Goal: Transaction & Acquisition: Download file/media

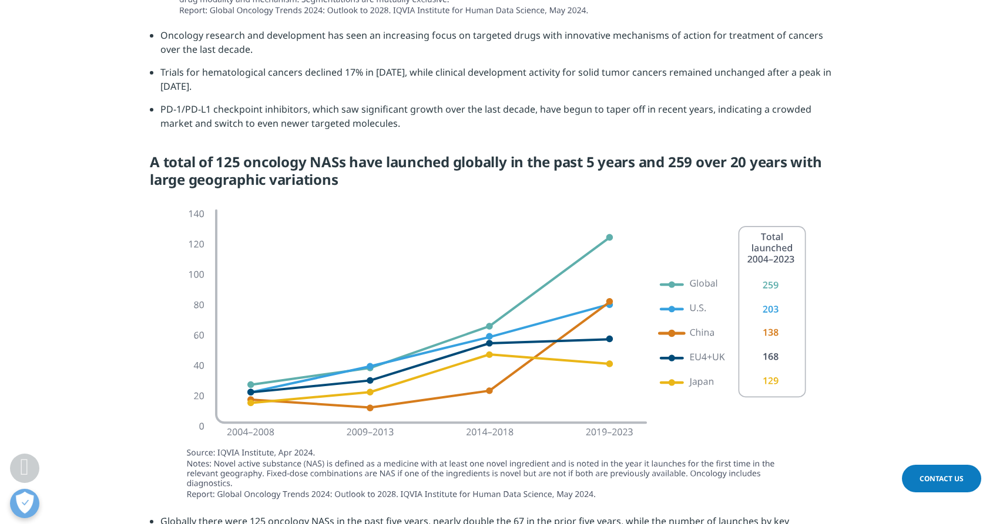
scroll to position [1528, 0]
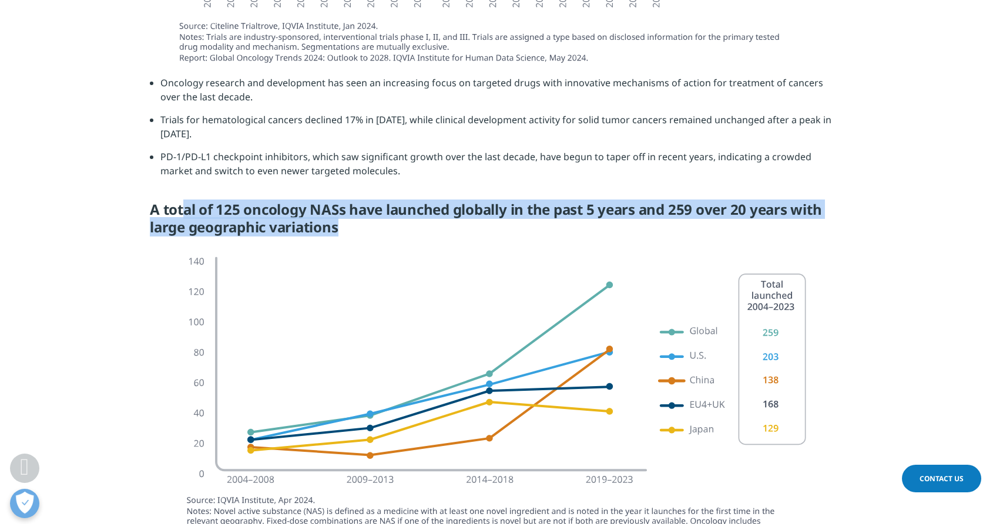
drag, startPoint x: 187, startPoint y: 185, endPoint x: 337, endPoint y: 196, distance: 150.8
click at [337, 201] on h5 "A total of 125 oncology NASs have launched globally in the past 5 years and 259…" at bounding box center [496, 223] width 693 height 44
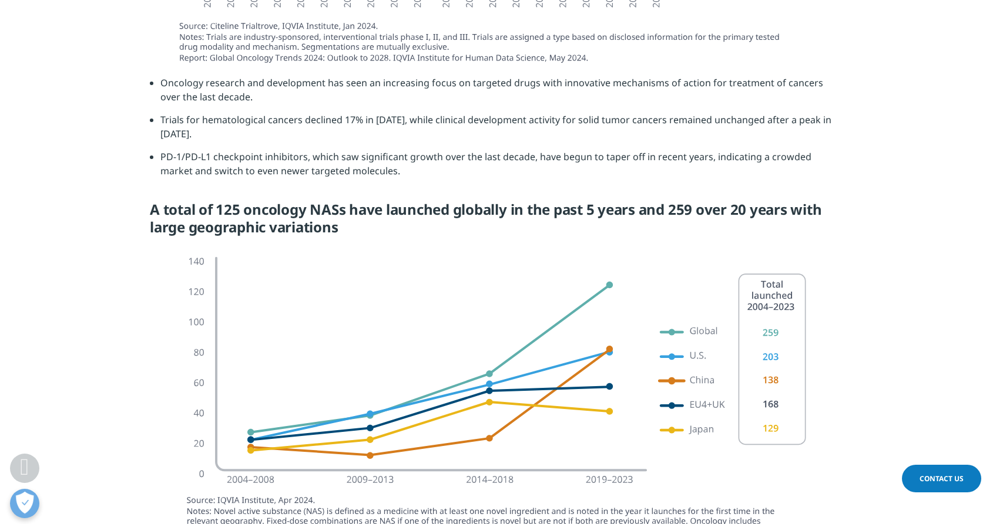
click at [462, 150] on li "PD-1/PD-L1 checkpoint inhibitors, which saw significant growth over the last de…" at bounding box center [501, 168] width 682 height 37
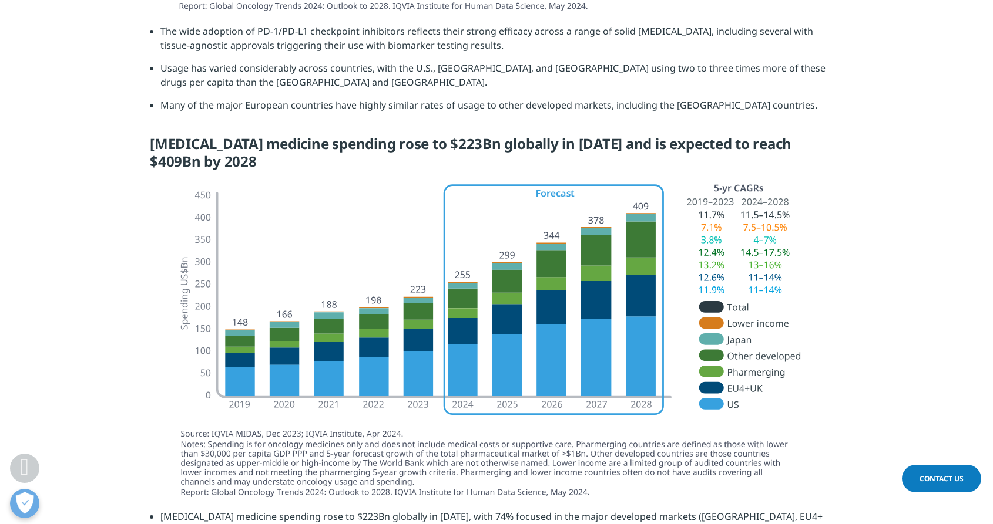
scroll to position [2526, 0]
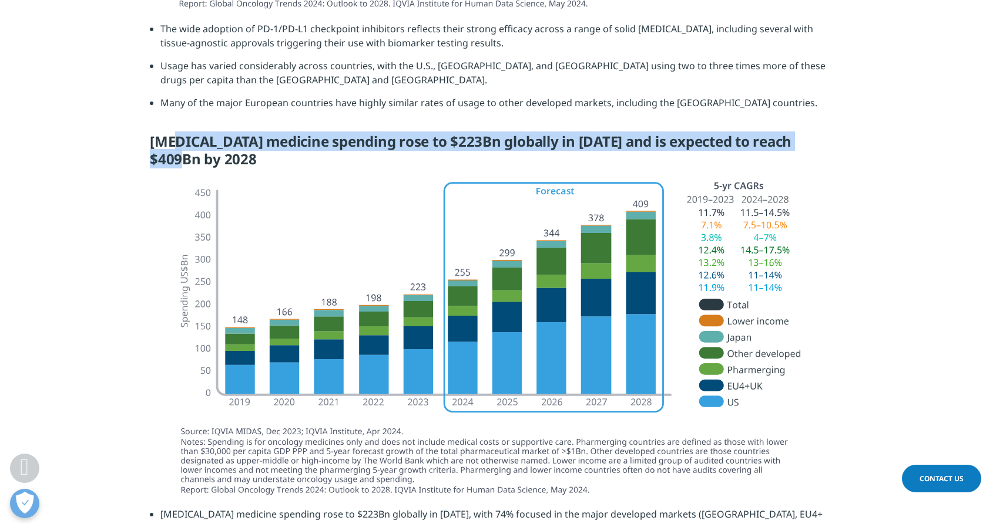
drag, startPoint x: 178, startPoint y: 111, endPoint x: 837, endPoint y: 119, distance: 659.0
click at [837, 133] on h5 "[MEDICAL_DATA] medicine spending rose to $223Bn globally in [DATE] and is expec…" at bounding box center [496, 155] width 693 height 44
click at [782, 279] on img at bounding box center [496, 341] width 658 height 328
click at [527, 428] on img at bounding box center [496, 341] width 658 height 328
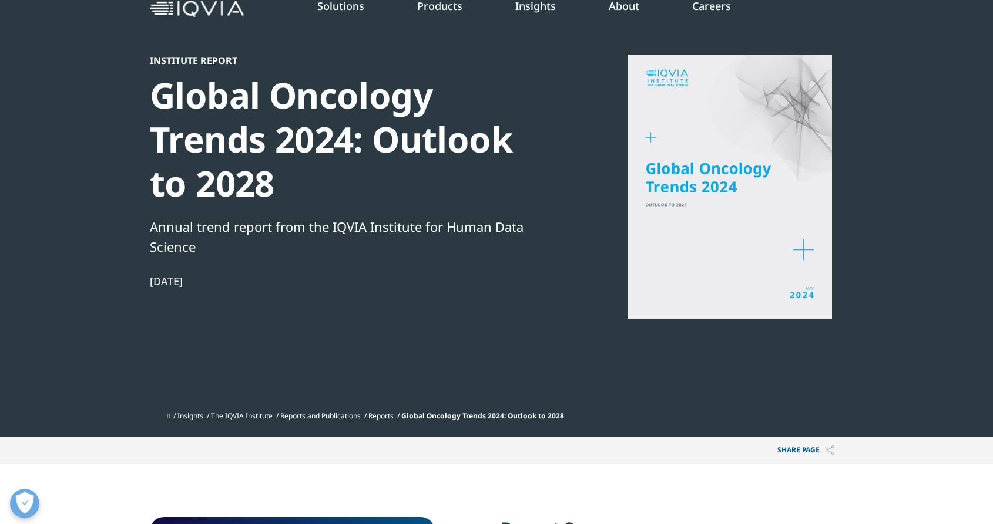
scroll to position [59, 0]
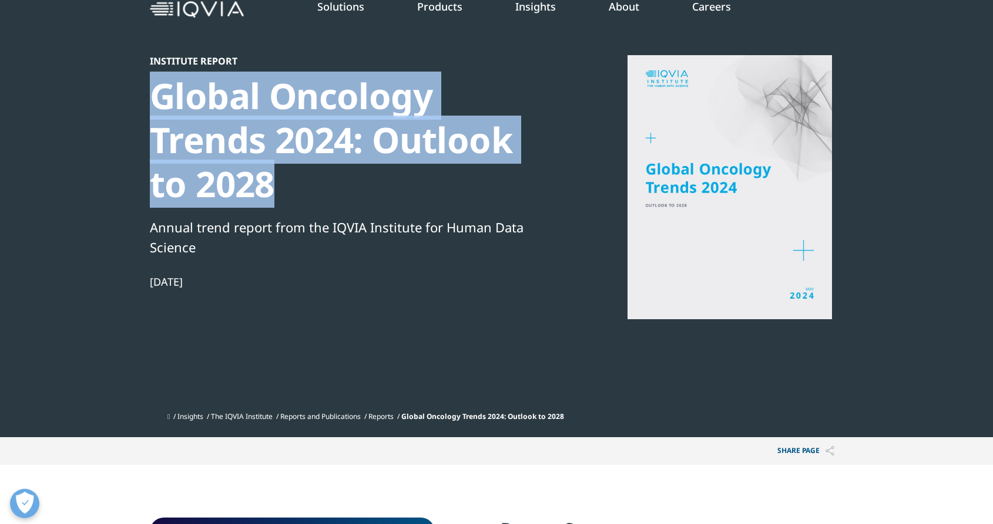
drag, startPoint x: 295, startPoint y: 194, endPoint x: 132, endPoint y: 88, distance: 195.3
click at [132, 88] on section "Institute Report Global Oncology Trends 2024: Outlook to 2028 Annual trend repo…" at bounding box center [496, 189] width 993 height 497
copy div "Global Oncology Trends 2024: Outlook to 2028"
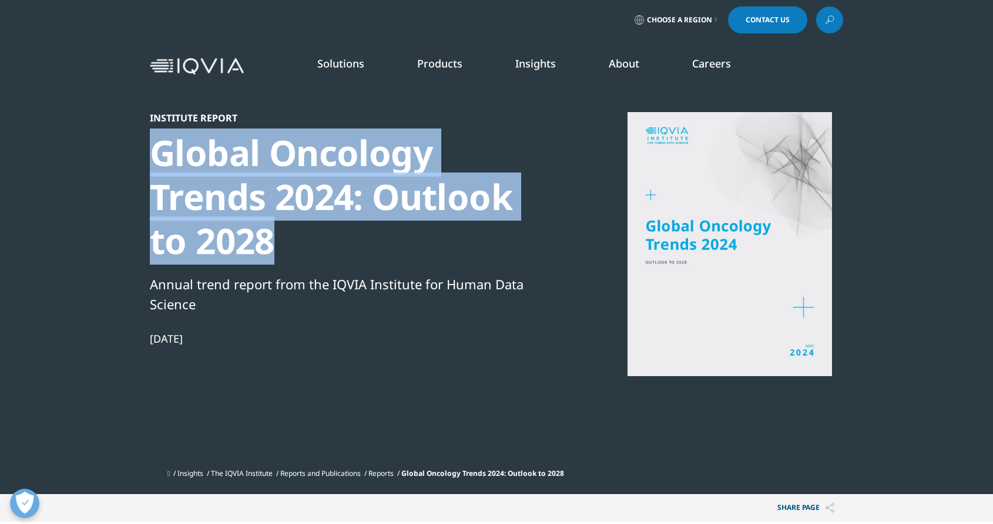
scroll to position [0, 0]
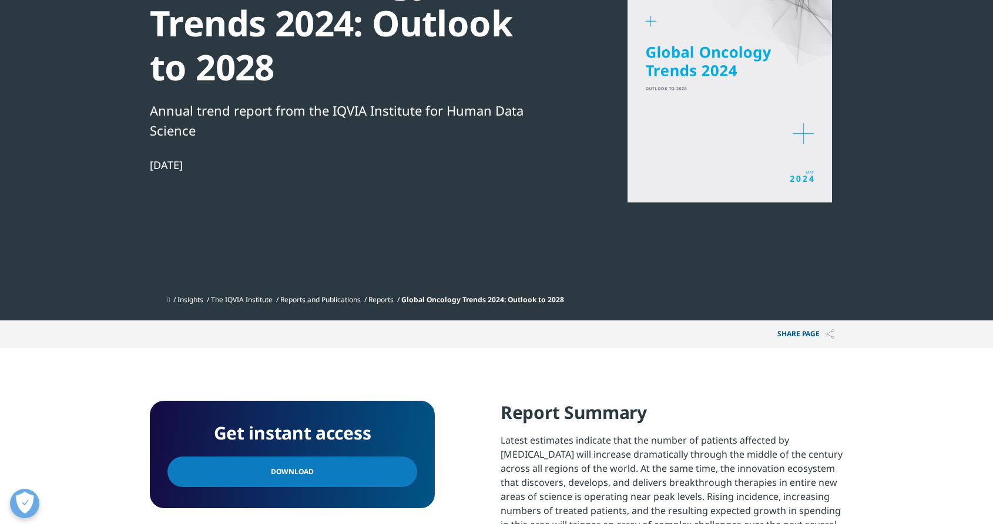
click at [290, 473] on span "Download" at bounding box center [292, 472] width 43 height 13
